Goal: Information Seeking & Learning: Learn about a topic

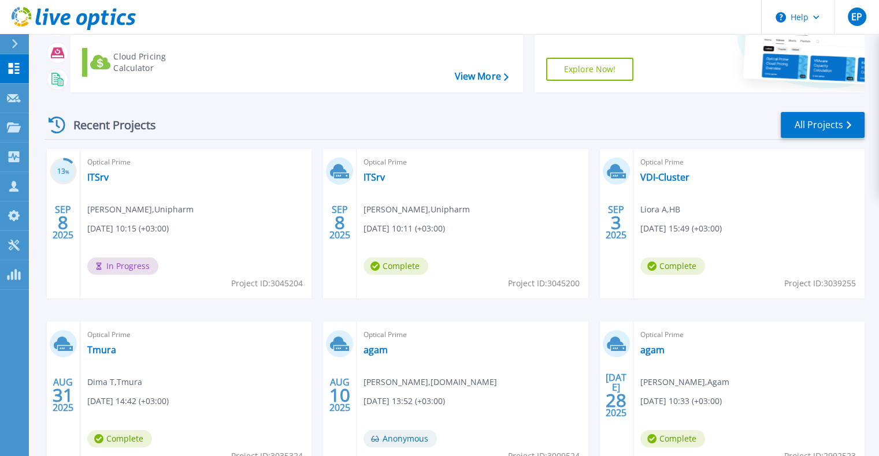
scroll to position [173, 0]
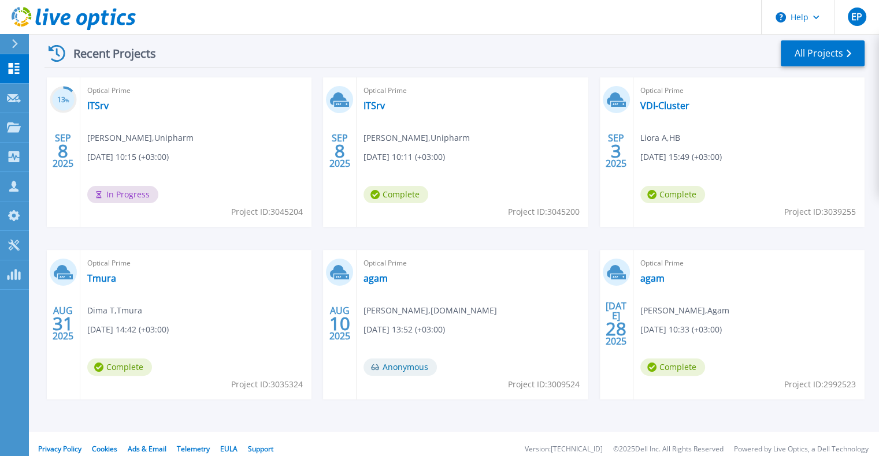
click at [111, 107] on div "Optical Prime ITSrv amit marx , Unipharm 09/08/2025, 10:15 (+03:00) In Progress…" at bounding box center [195, 152] width 231 height 150
click at [109, 105] on div "Optical Prime ITSrv amit marx , Unipharm 09/08/2025, 10:15 (+03:00) In Progress…" at bounding box center [195, 152] width 231 height 150
click at [91, 102] on link "ITSrv" at bounding box center [97, 106] width 21 height 12
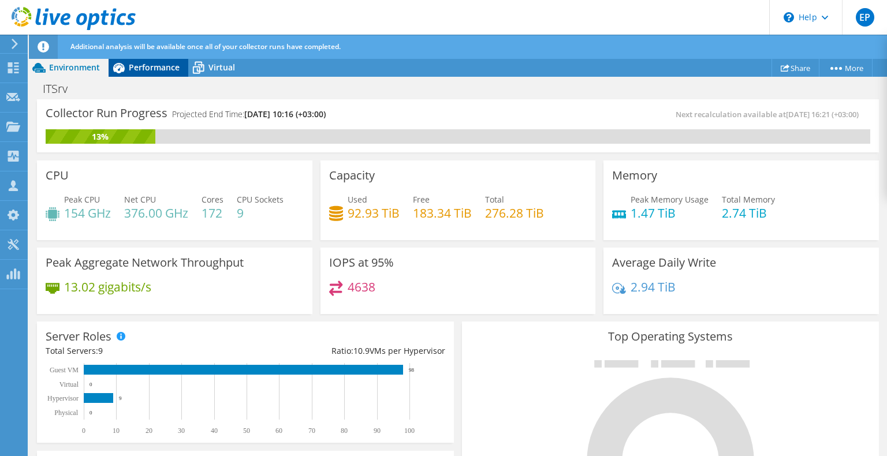
click at [164, 73] on div "Performance" at bounding box center [149, 67] width 80 height 18
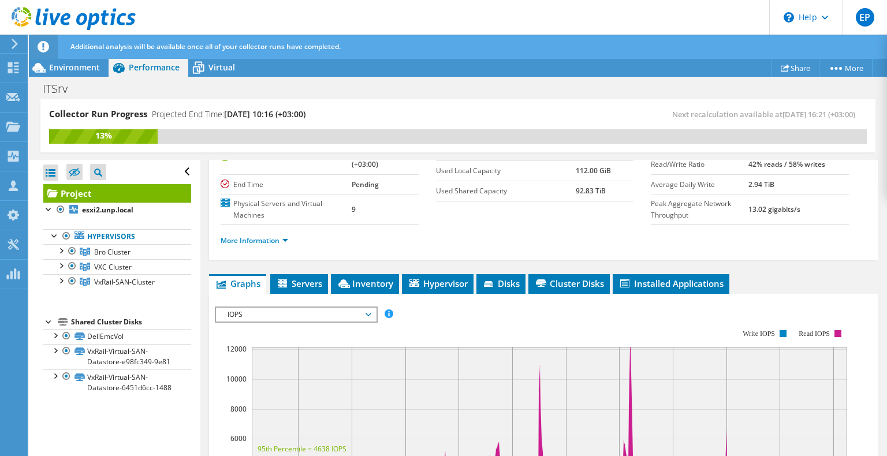
scroll to position [173, 0]
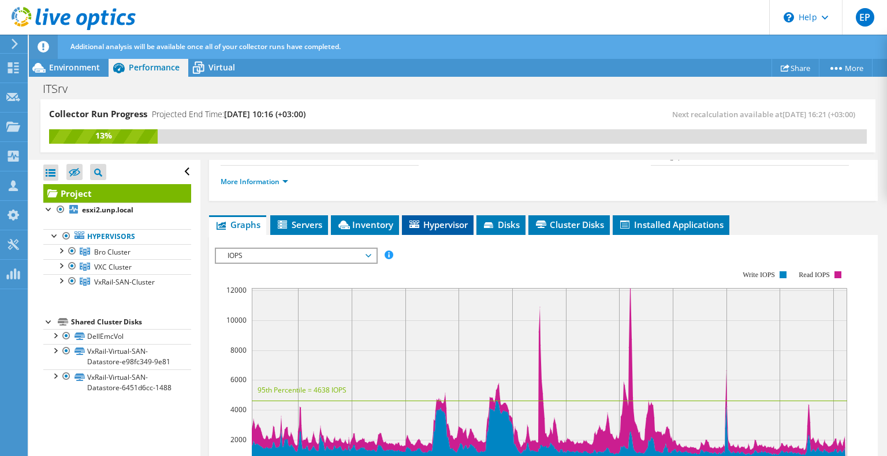
click at [407, 222] on li "Hypervisor" at bounding box center [438, 226] width 72 height 20
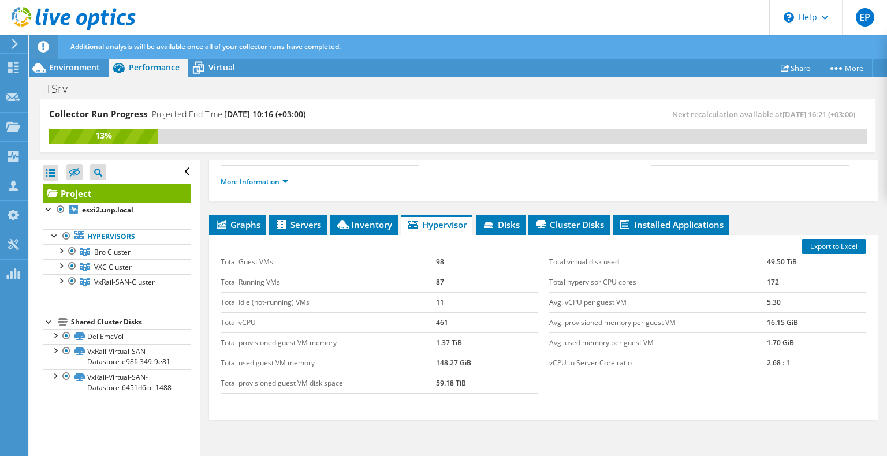
scroll to position [0, 0]
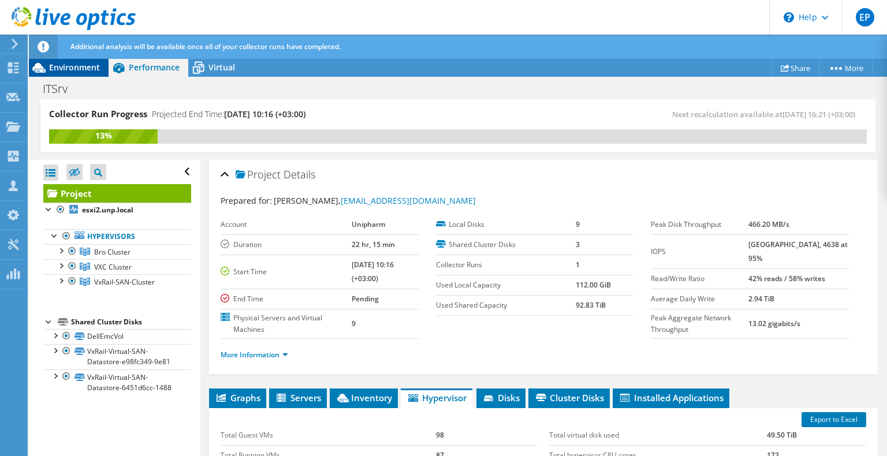
click at [69, 68] on span "Environment" at bounding box center [74, 67] width 51 height 11
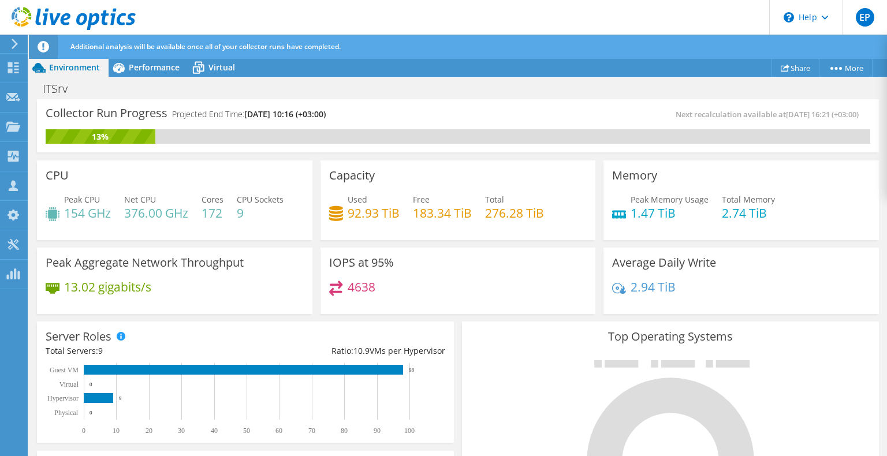
click at [85, 25] on icon at bounding box center [74, 19] width 124 height 24
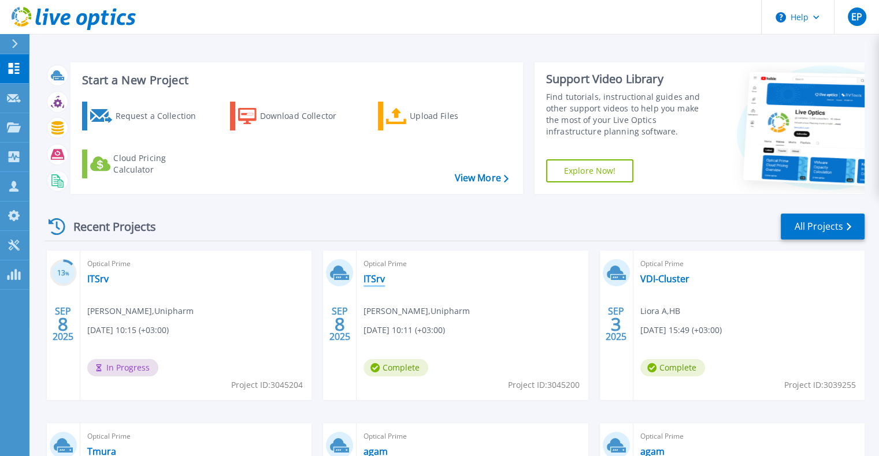
click at [373, 277] on link "ITSrv" at bounding box center [373, 279] width 21 height 12
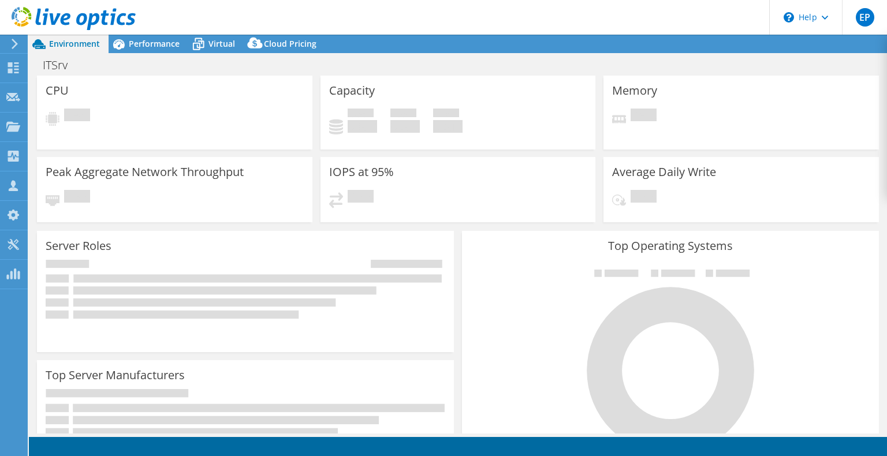
select select "USD"
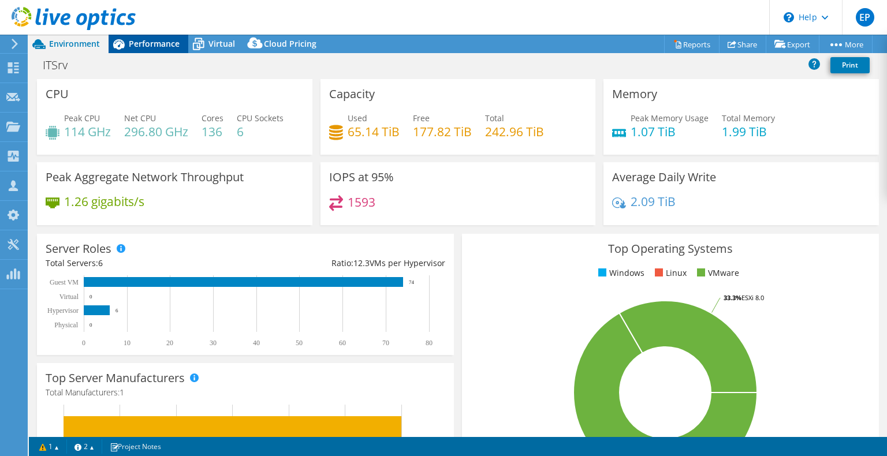
click at [165, 45] on span "Performance" at bounding box center [154, 43] width 51 height 11
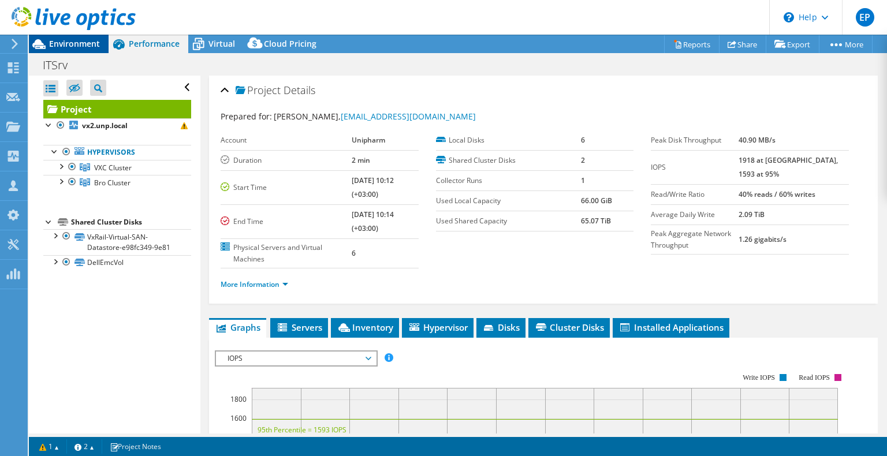
click at [37, 43] on icon at bounding box center [38, 44] width 13 height 10
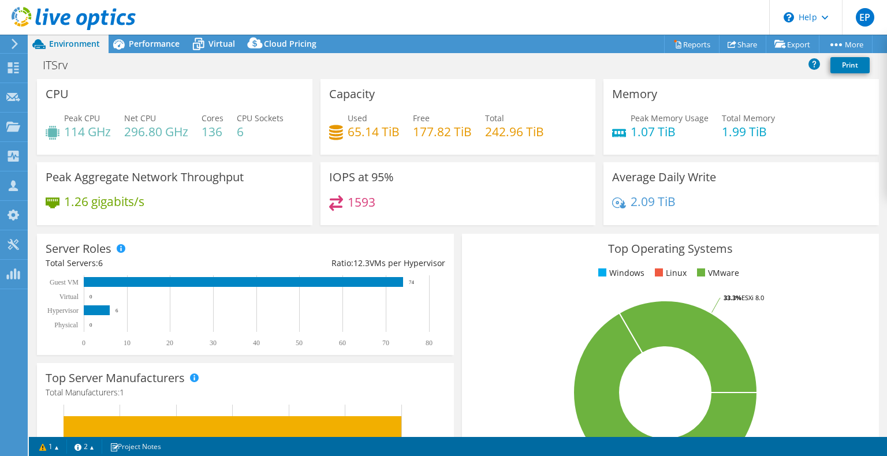
click at [142, 55] on div "ITSrv Print" at bounding box center [458, 64] width 859 height 21
click at [145, 50] on div "Performance" at bounding box center [149, 44] width 80 height 18
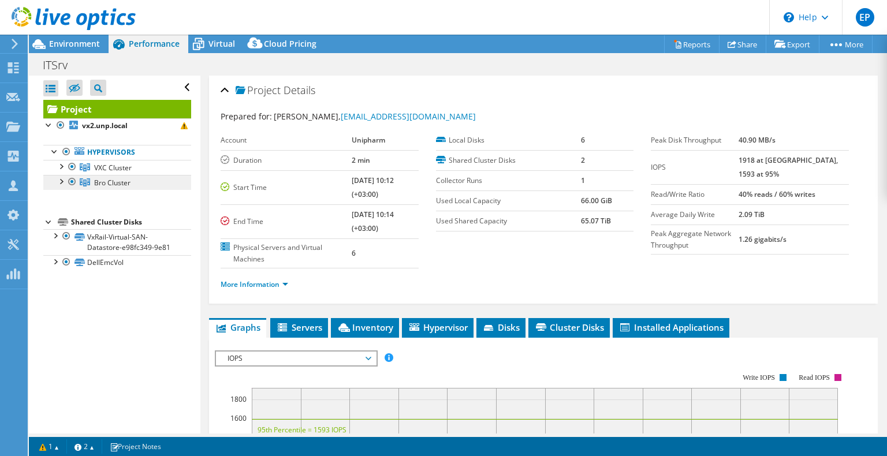
click at [60, 186] on link "Bro Cluster" at bounding box center [117, 182] width 148 height 15
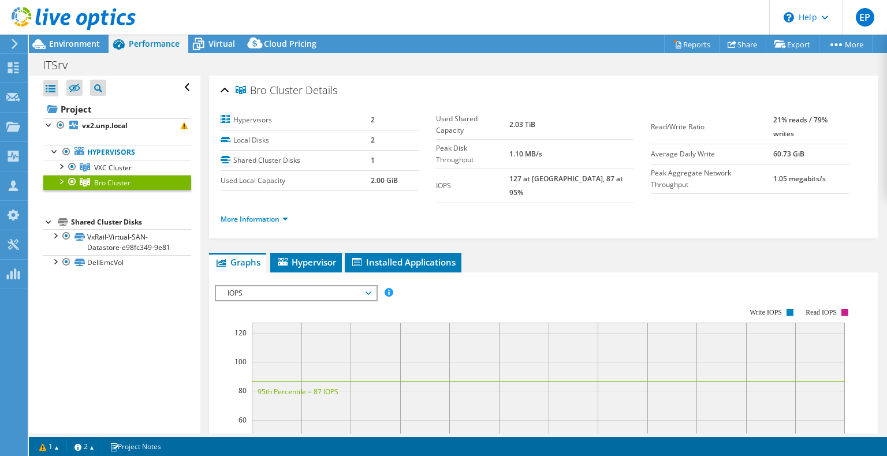
click at [59, 179] on div at bounding box center [61, 181] width 12 height 12
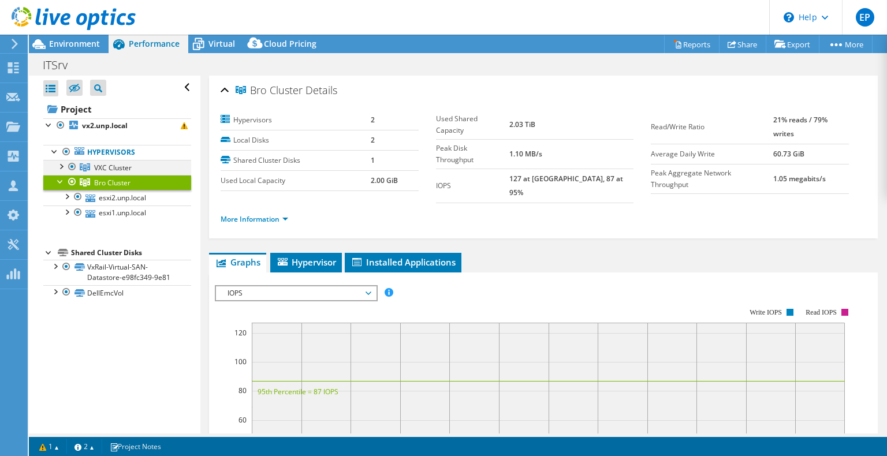
click at [58, 161] on div at bounding box center [61, 166] width 12 height 12
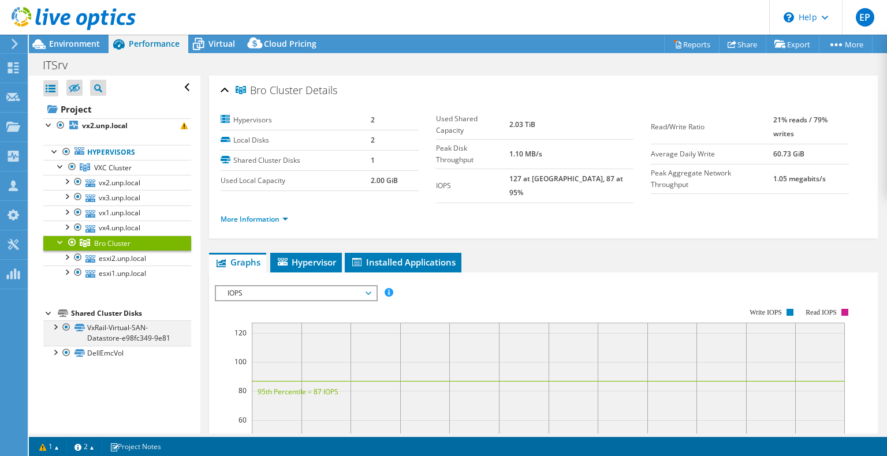
click at [52, 330] on div at bounding box center [55, 327] width 12 height 12
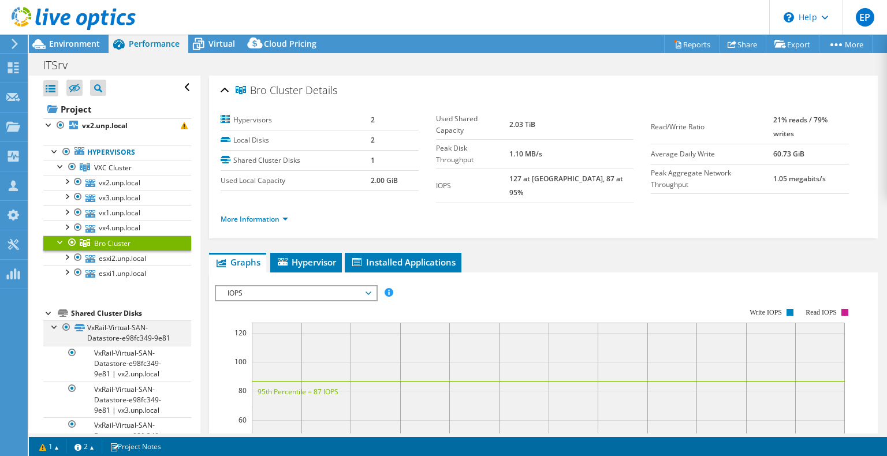
click at [52, 330] on div at bounding box center [55, 327] width 12 height 12
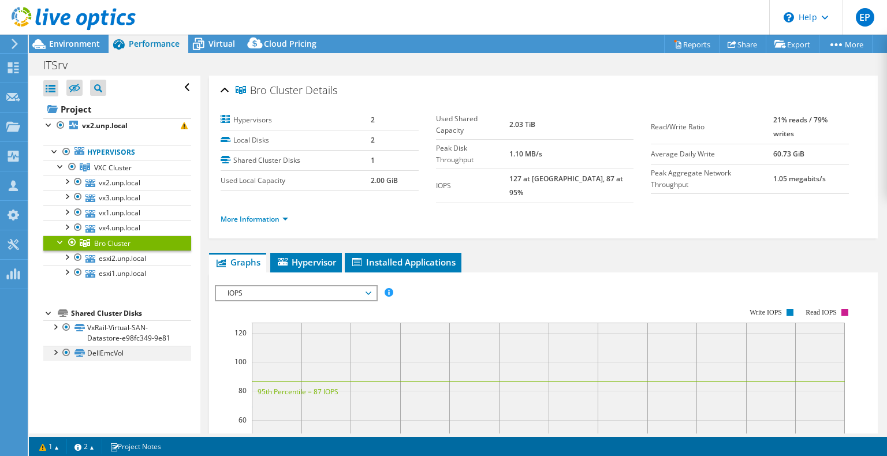
click at [55, 358] on div at bounding box center [55, 352] width 12 height 12
click at [60, 444] on link "1" at bounding box center [49, 447] width 36 height 14
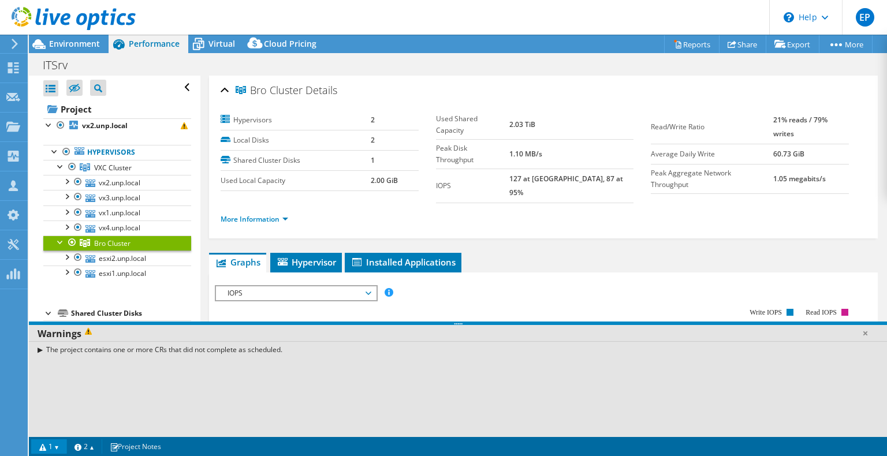
click at [62, 445] on link "1" at bounding box center [49, 447] width 36 height 14
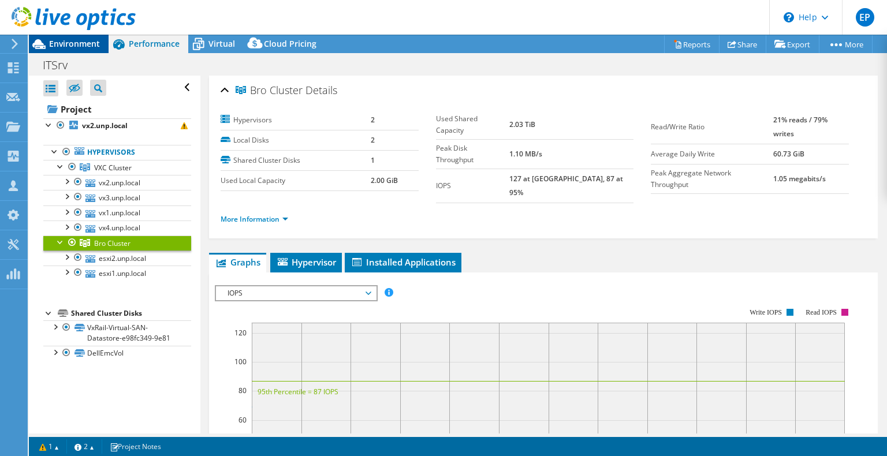
click at [42, 45] on icon at bounding box center [39, 44] width 20 height 20
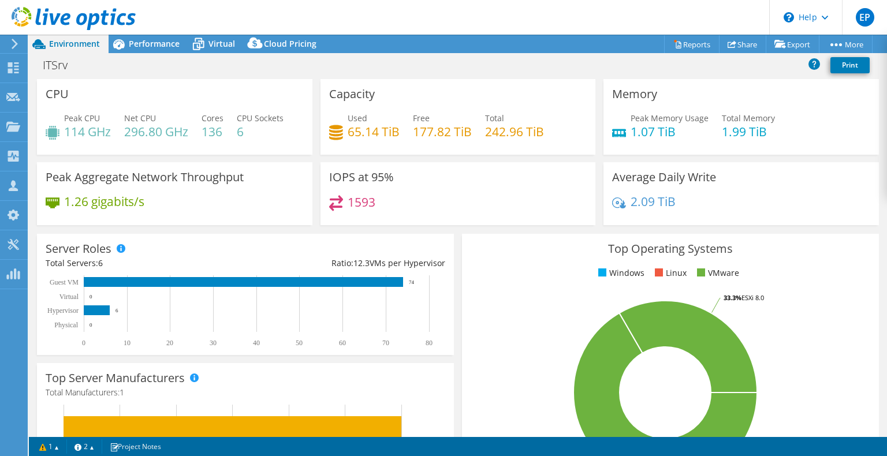
click at [73, 25] on icon at bounding box center [74, 19] width 124 height 24
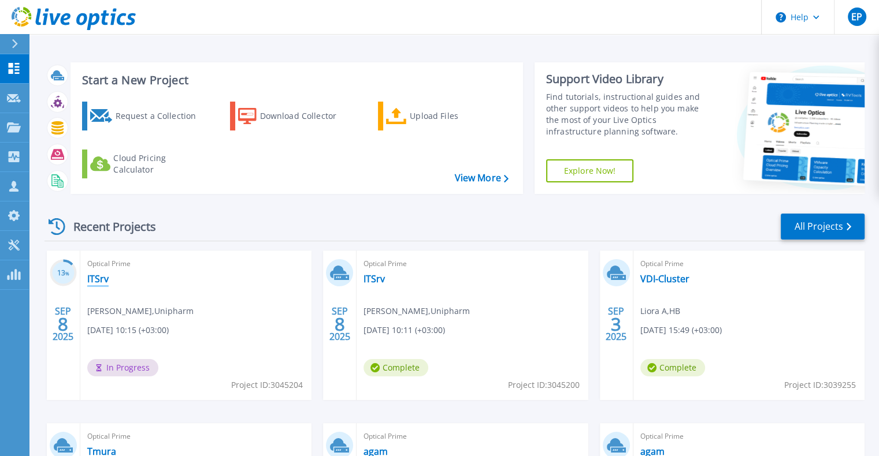
click at [95, 279] on link "ITSrv" at bounding box center [97, 279] width 21 height 12
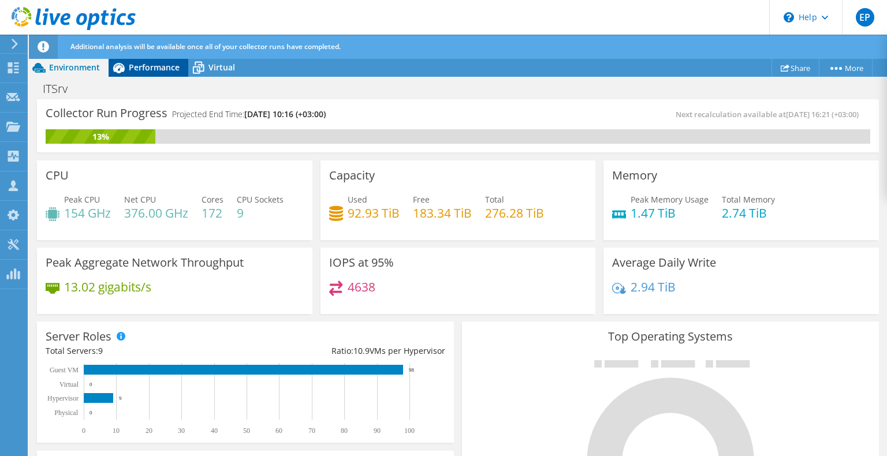
click at [132, 64] on span "Performance" at bounding box center [154, 67] width 51 height 11
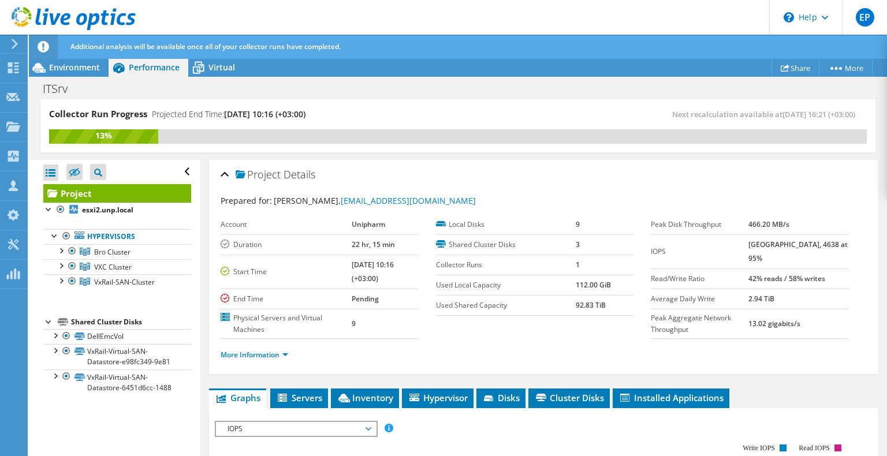
scroll to position [116, 0]
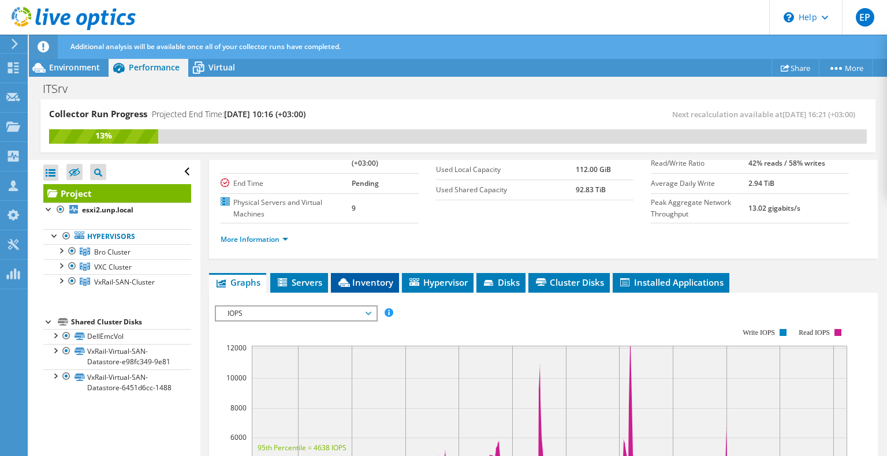
click at [367, 277] on span "Inventory" at bounding box center [365, 283] width 57 height 12
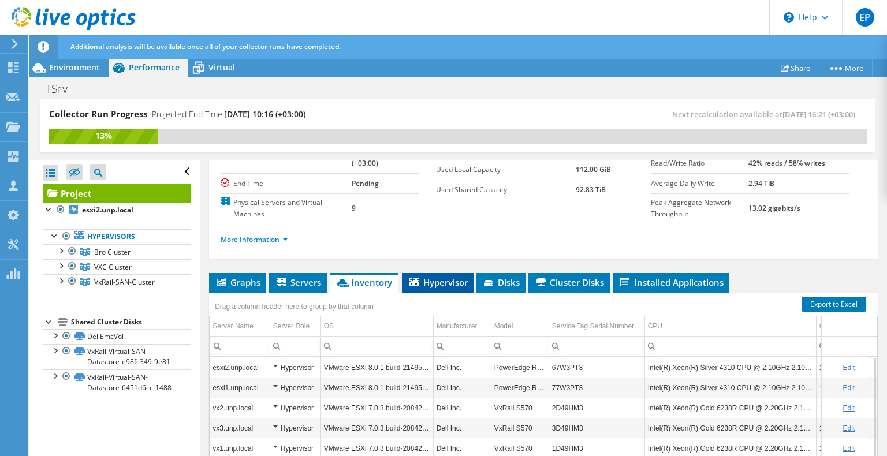
click at [436, 285] on span "Hypervisor" at bounding box center [438, 283] width 60 height 12
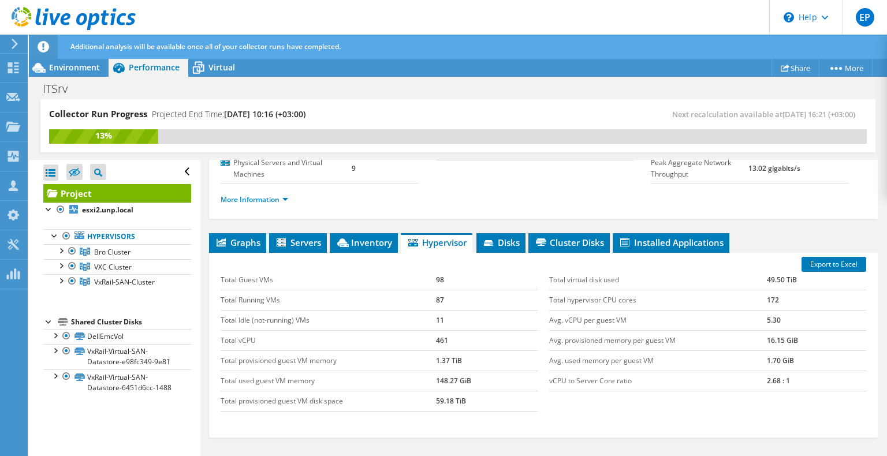
scroll to position [173, 0]
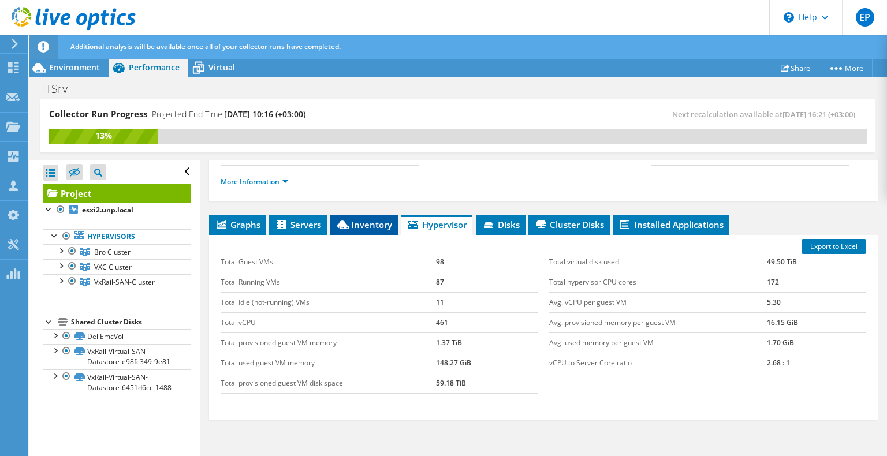
click at [375, 219] on span "Inventory" at bounding box center [364, 225] width 57 height 12
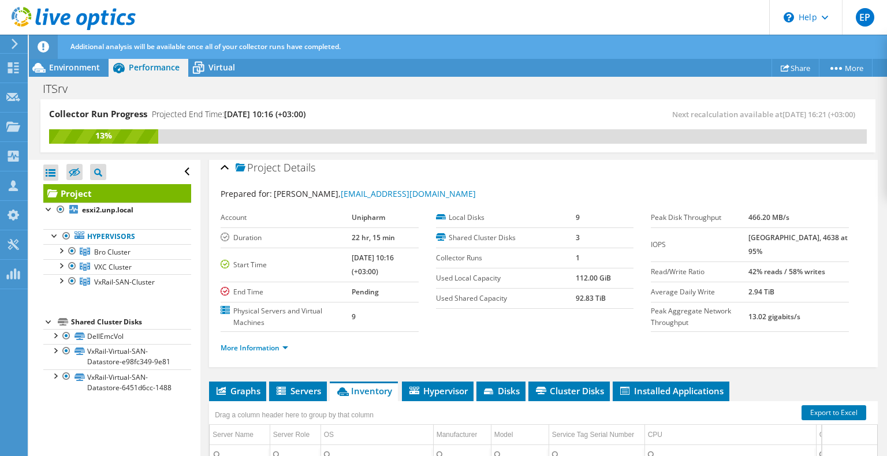
scroll to position [0, 0]
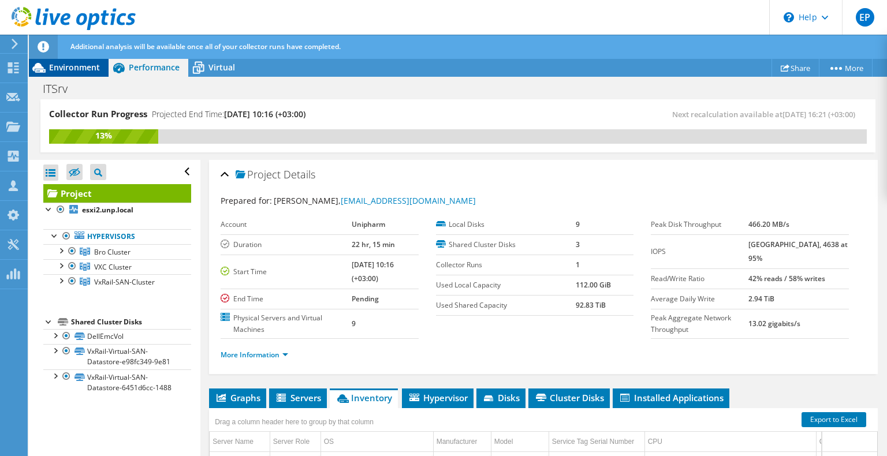
click at [99, 66] on span "Environment" at bounding box center [74, 67] width 51 height 11
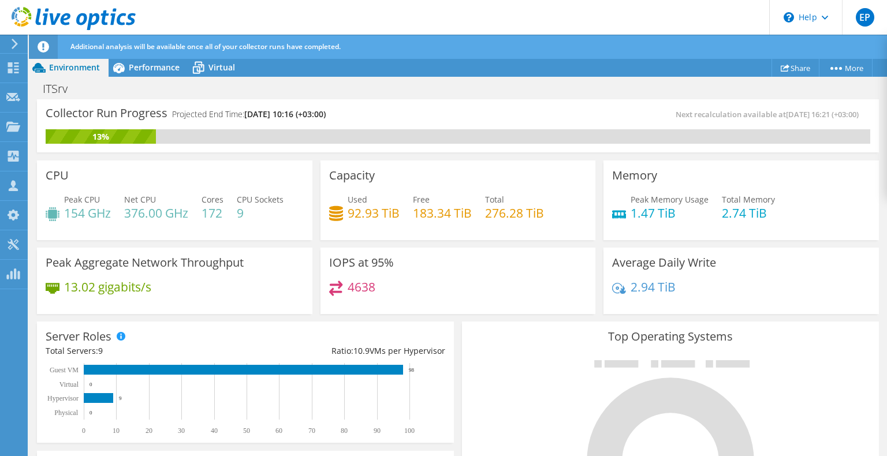
scroll to position [122, 0]
click at [148, 68] on span "Performance" at bounding box center [154, 67] width 51 height 11
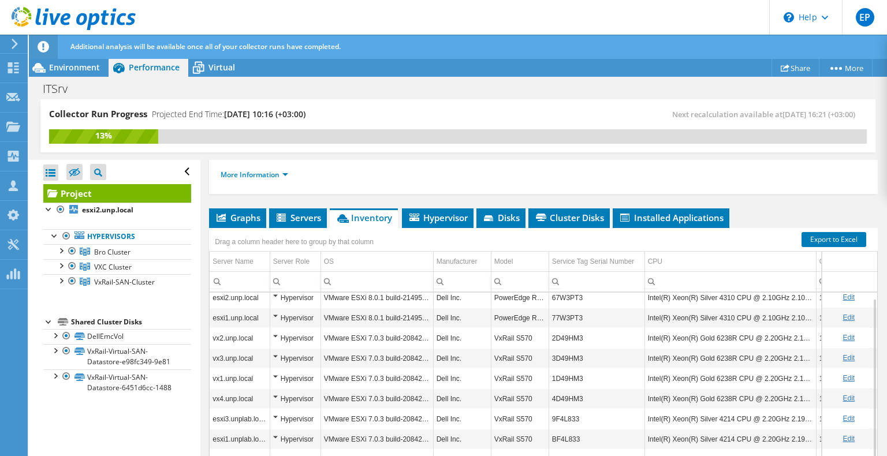
scroll to position [7, 0]
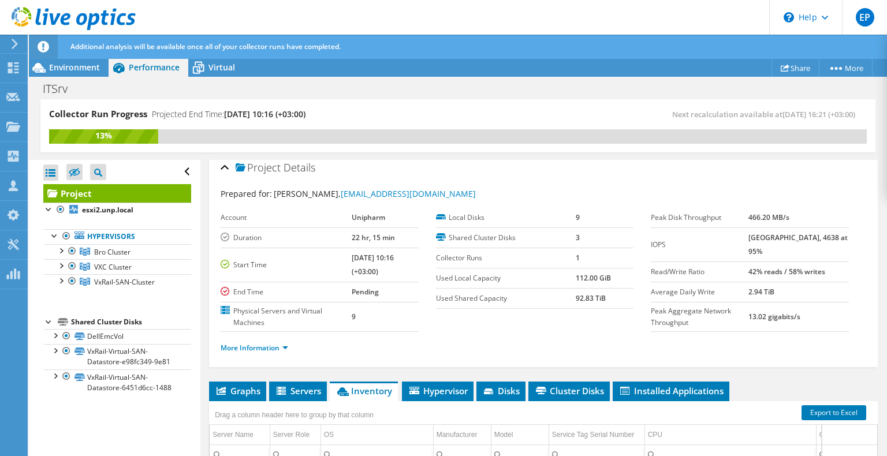
click at [436, 378] on div "Project Details Prepared for: [PERSON_NAME], [EMAIL_ADDRESS][DOMAIN_NAME] Accou…" at bounding box center [543, 422] width 686 height 538
click at [441, 385] on span "Hypervisor" at bounding box center [438, 391] width 60 height 12
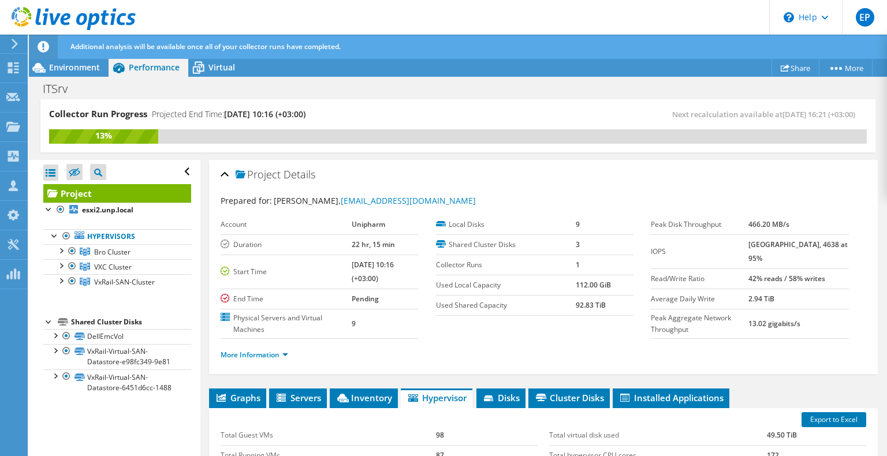
scroll to position [58, 0]
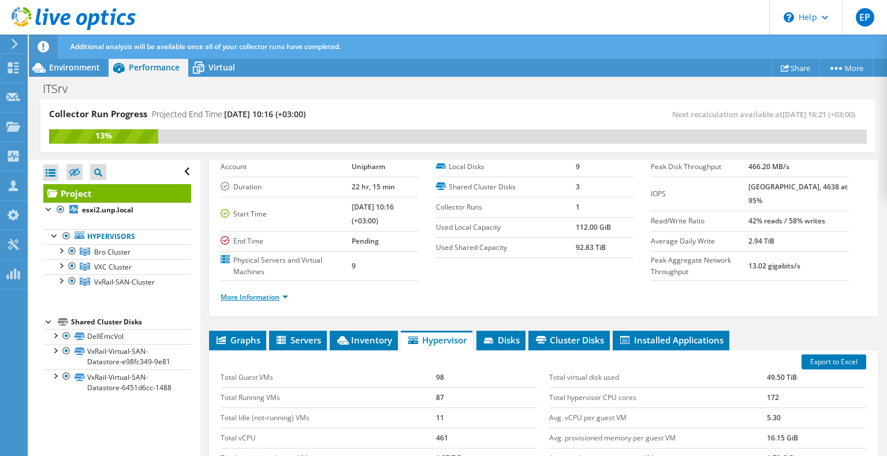
click at [227, 292] on link "More Information" at bounding box center [255, 297] width 68 height 10
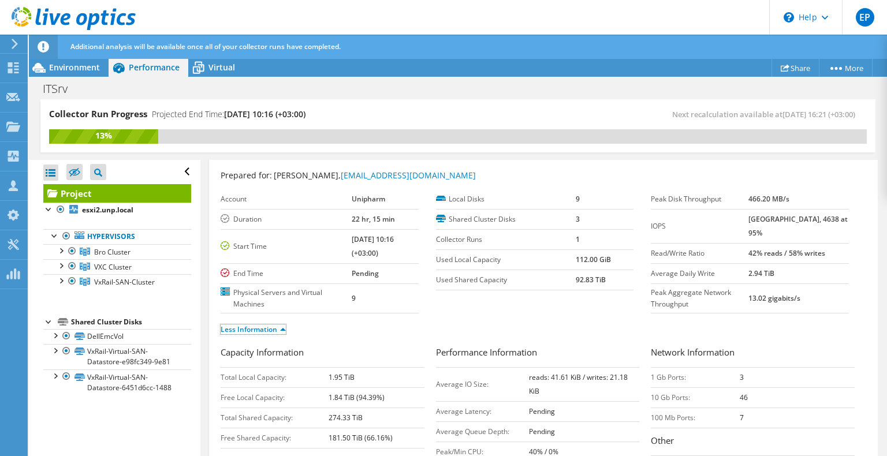
scroll to position [0, 0]
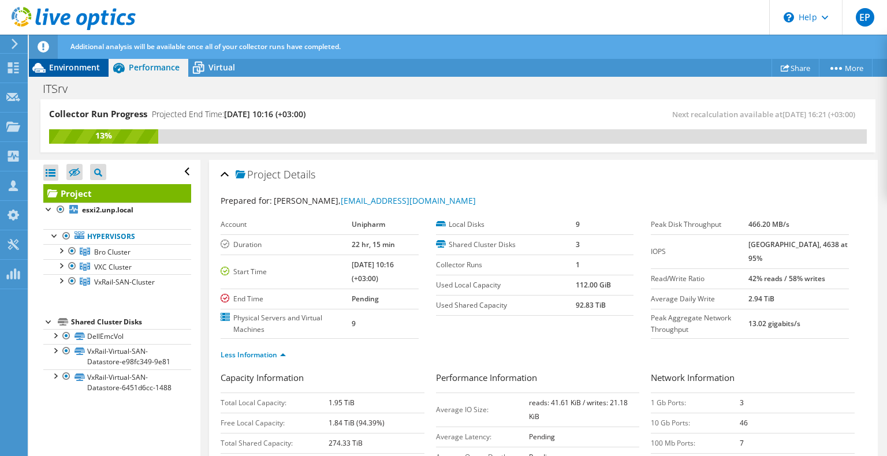
click at [70, 69] on span "Environment" at bounding box center [74, 67] width 51 height 11
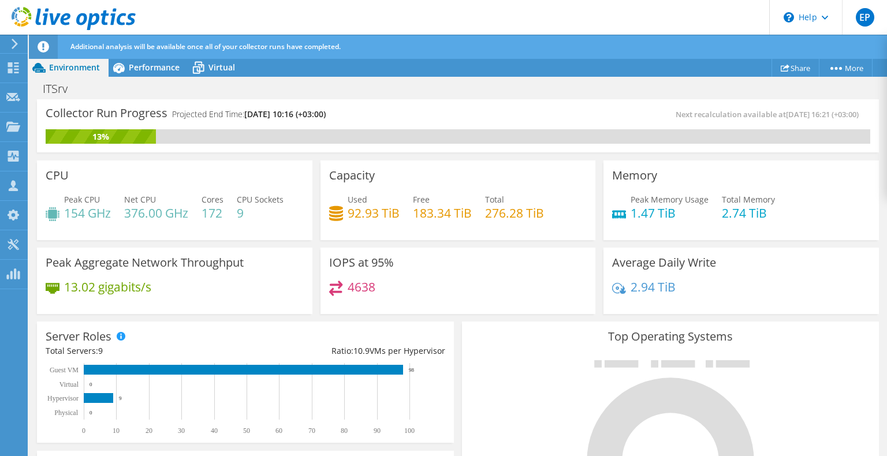
scroll to position [58, 0]
click at [205, 66] on icon at bounding box center [198, 68] width 20 height 20
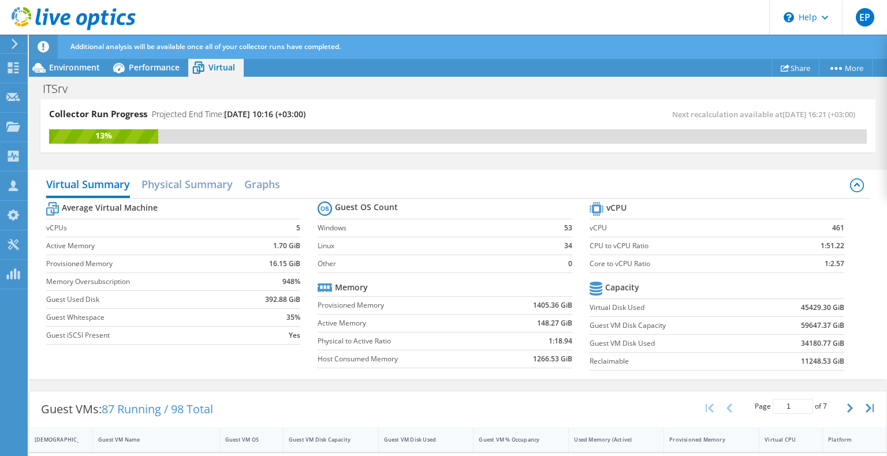
scroll to position [289, 0]
